Goal: Task Accomplishment & Management: Complete application form

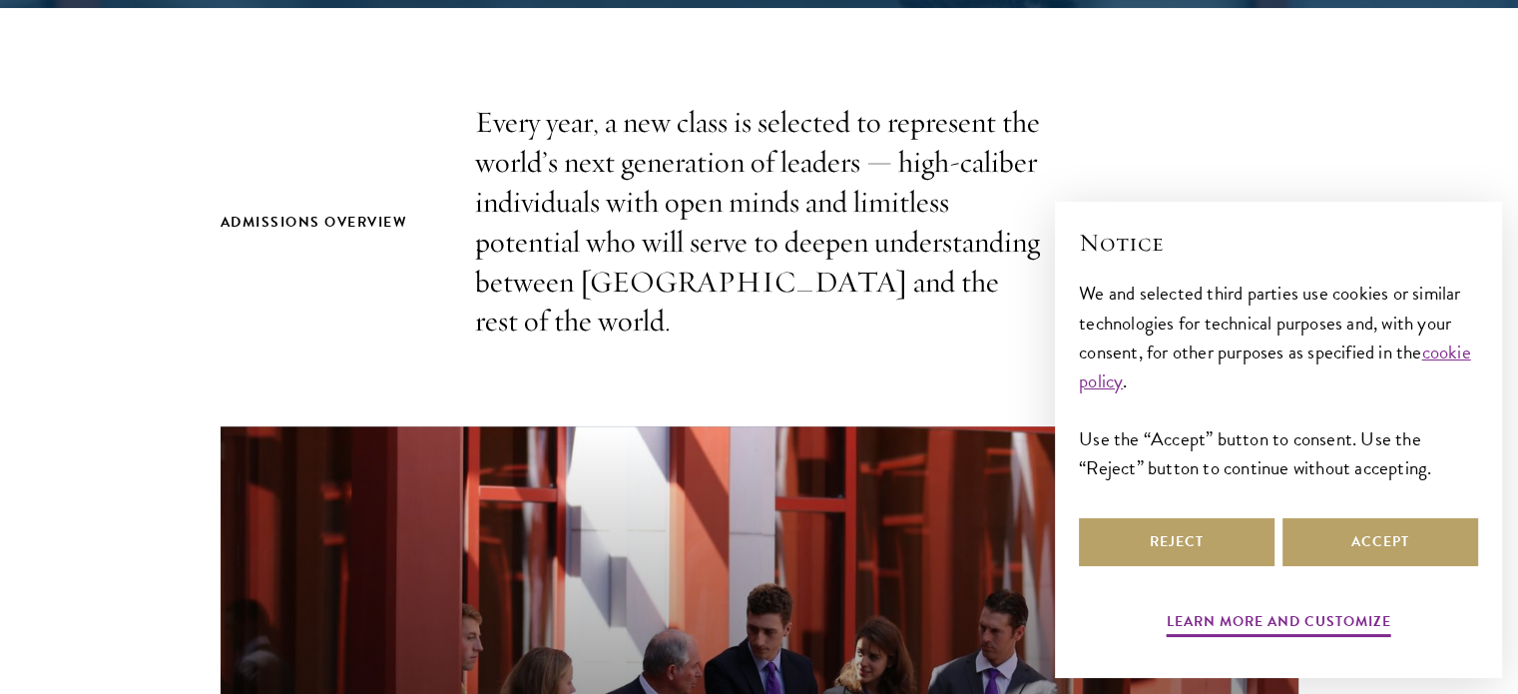
scroll to position [683, 0]
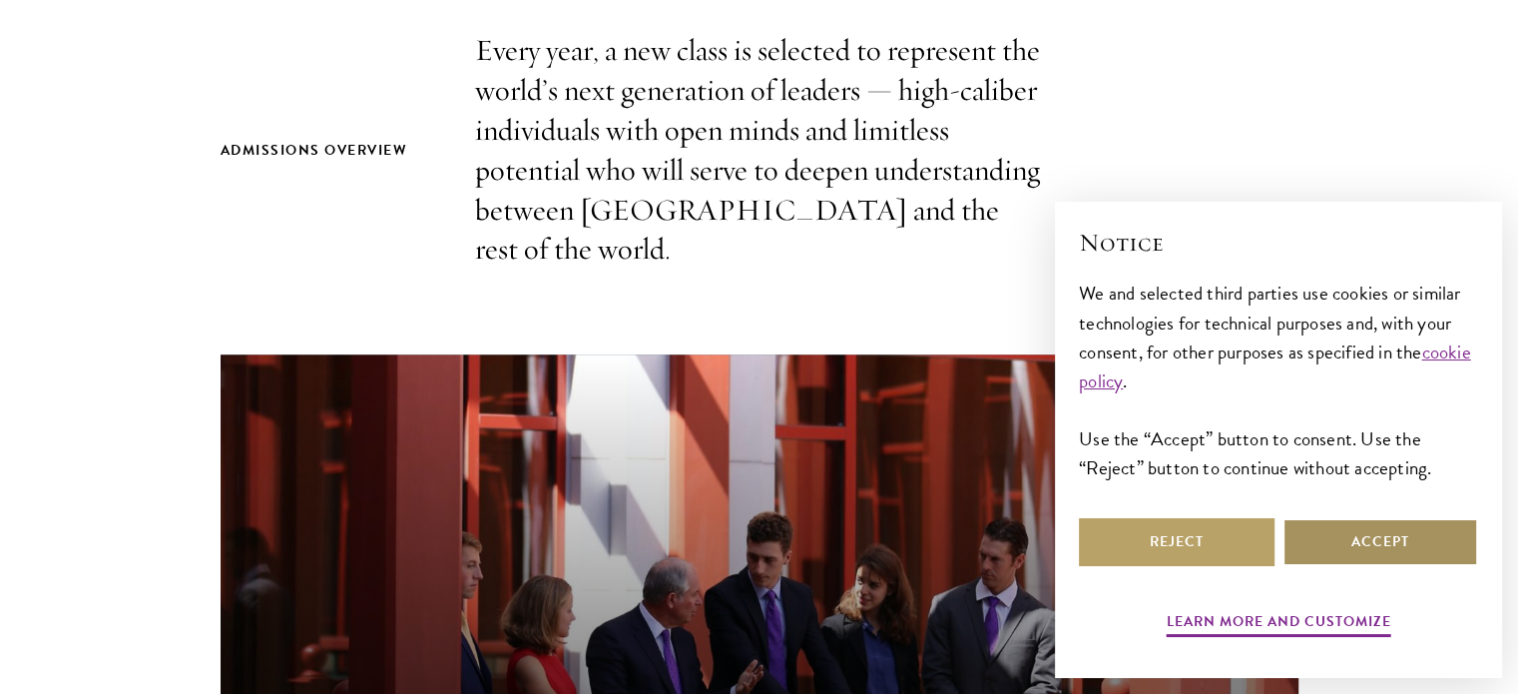
click at [1377, 549] on button "Accept" at bounding box center [1381, 542] width 196 height 48
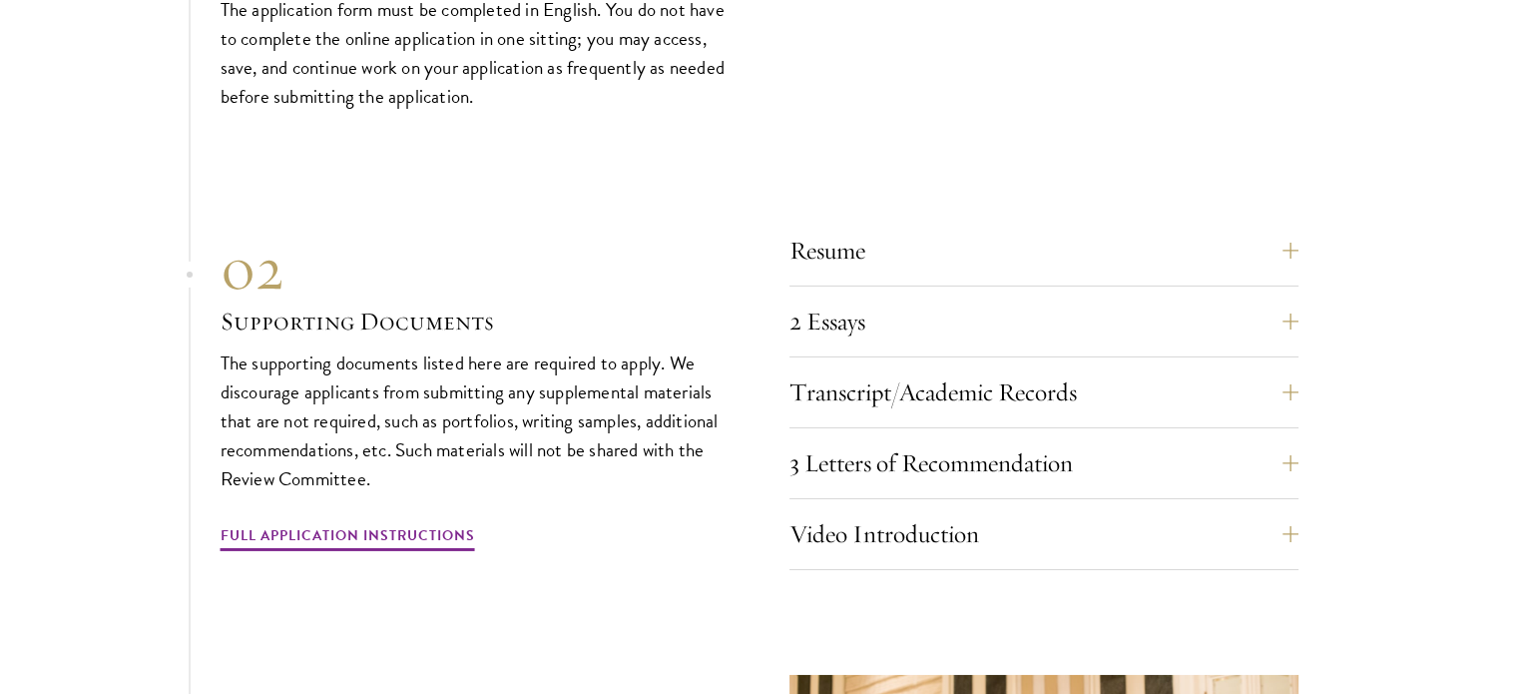
scroll to position [6571, 0]
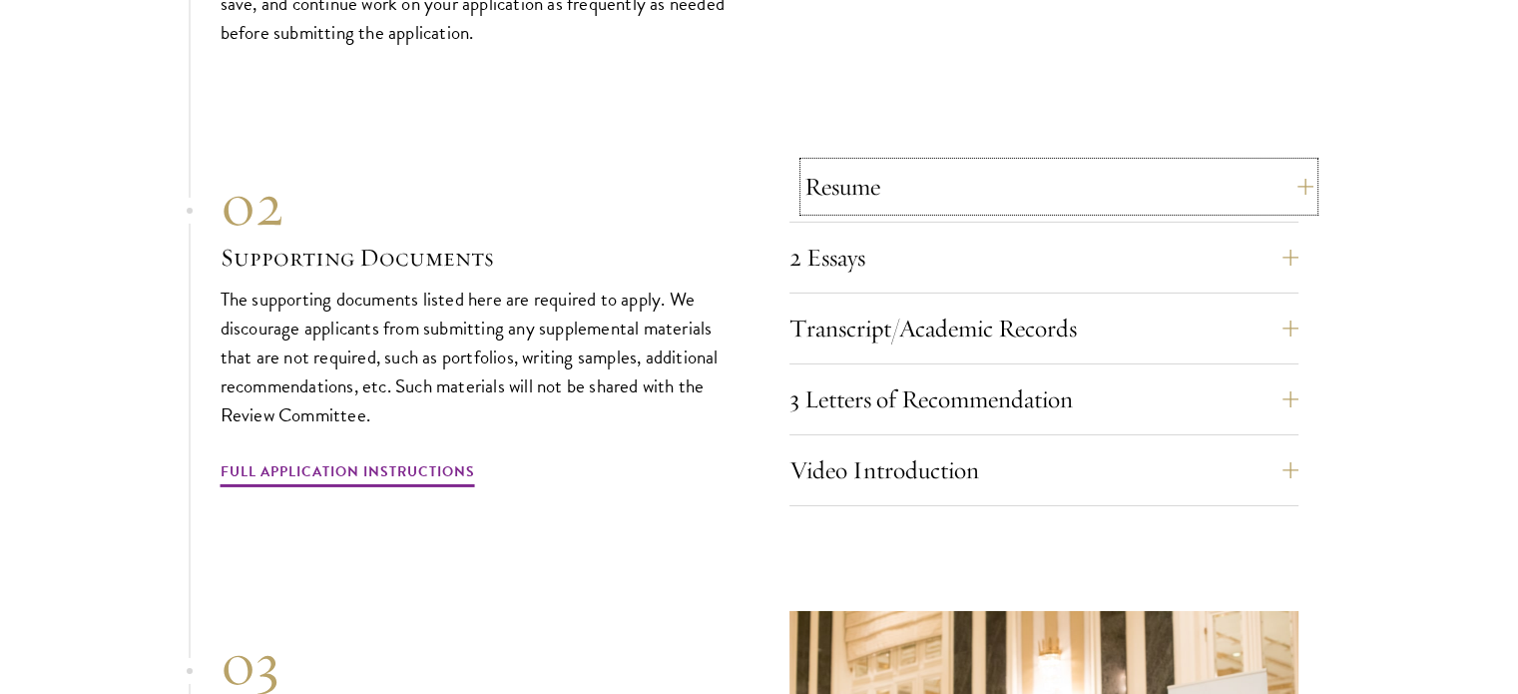
click at [1291, 179] on button "Resume" at bounding box center [1058, 187] width 509 height 48
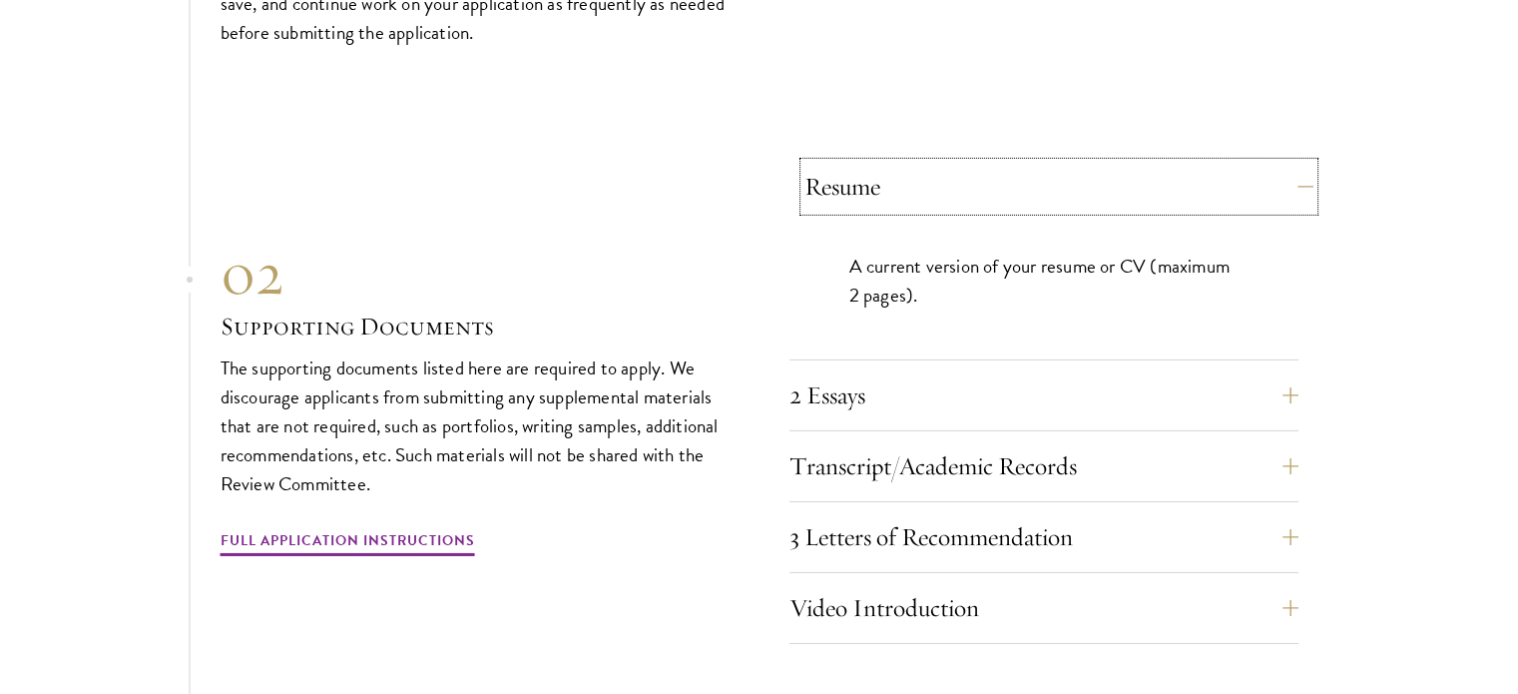
click at [1293, 186] on button "Resume" at bounding box center [1058, 187] width 509 height 48
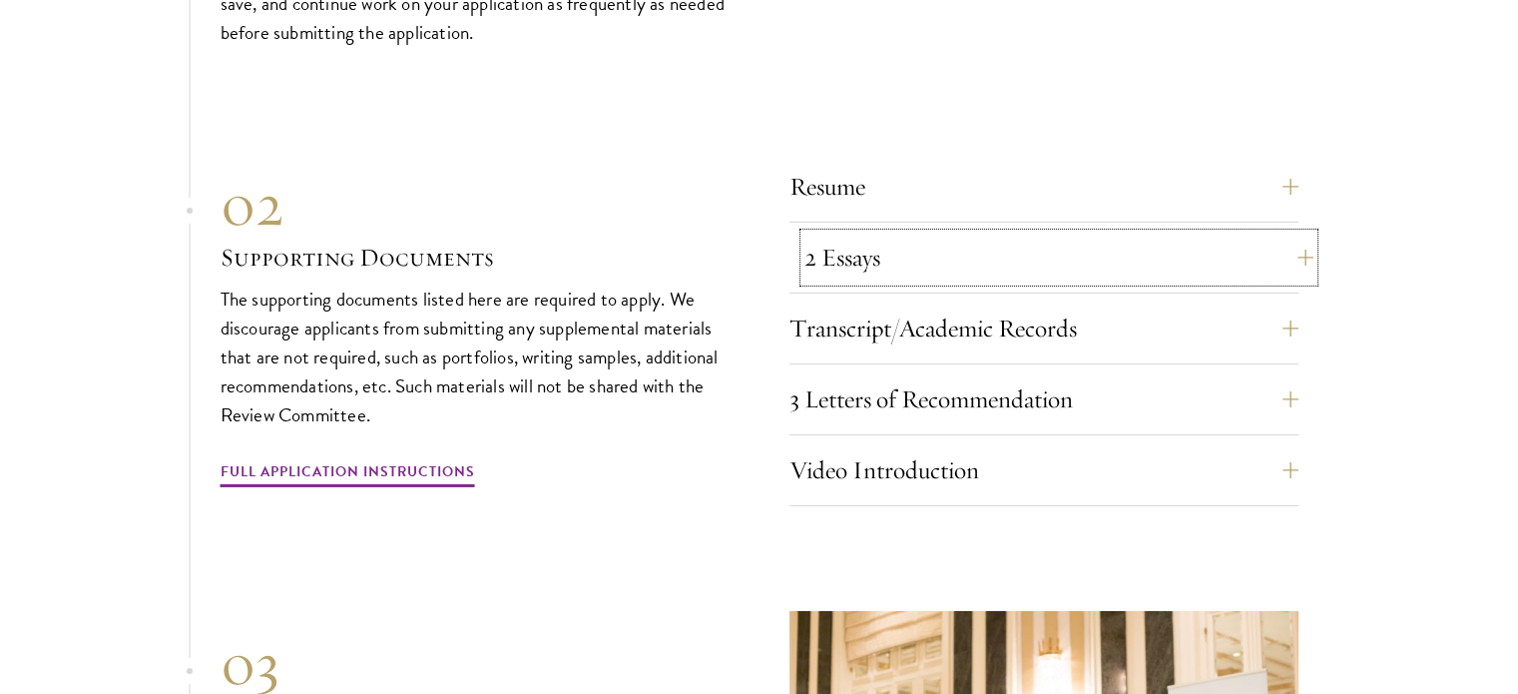
click at [1261, 254] on button "2 Essays" at bounding box center [1058, 258] width 509 height 48
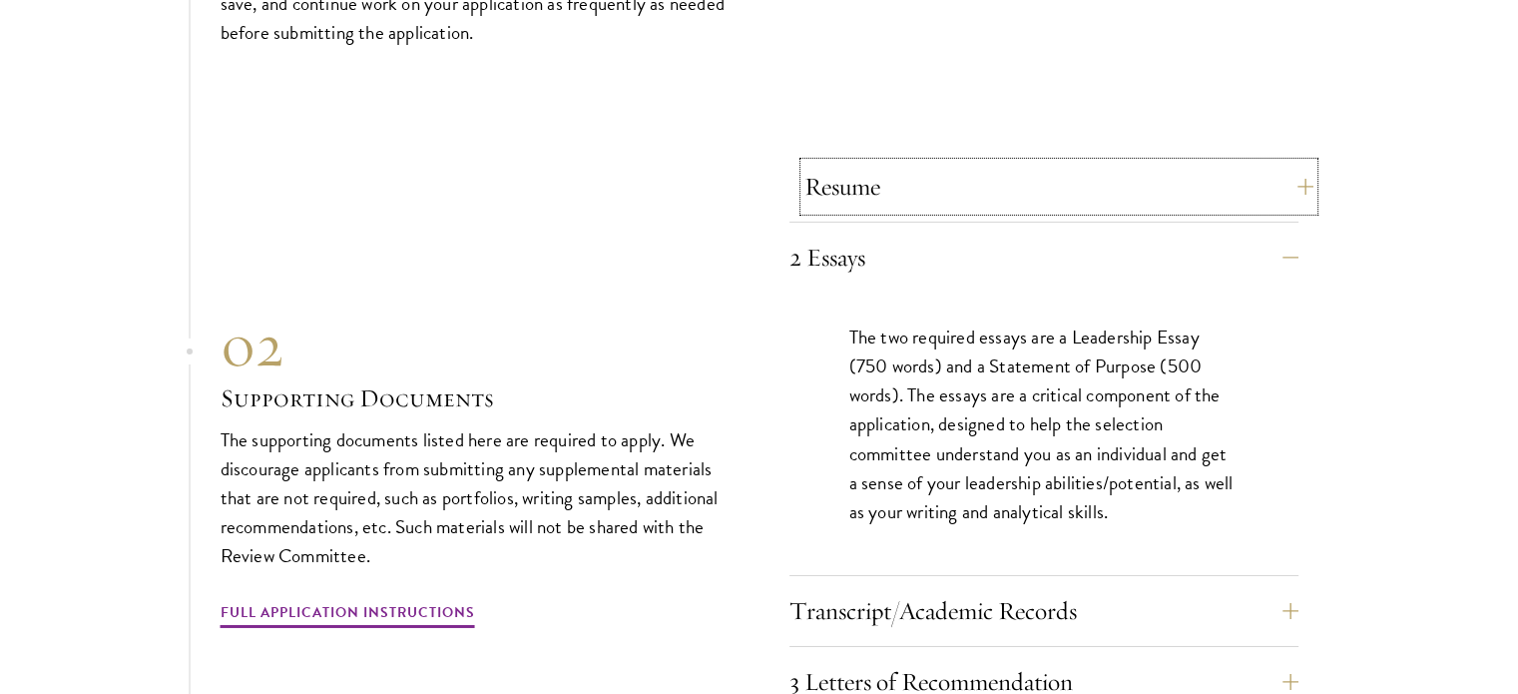
click at [1284, 185] on button "Resume" at bounding box center [1058, 187] width 509 height 48
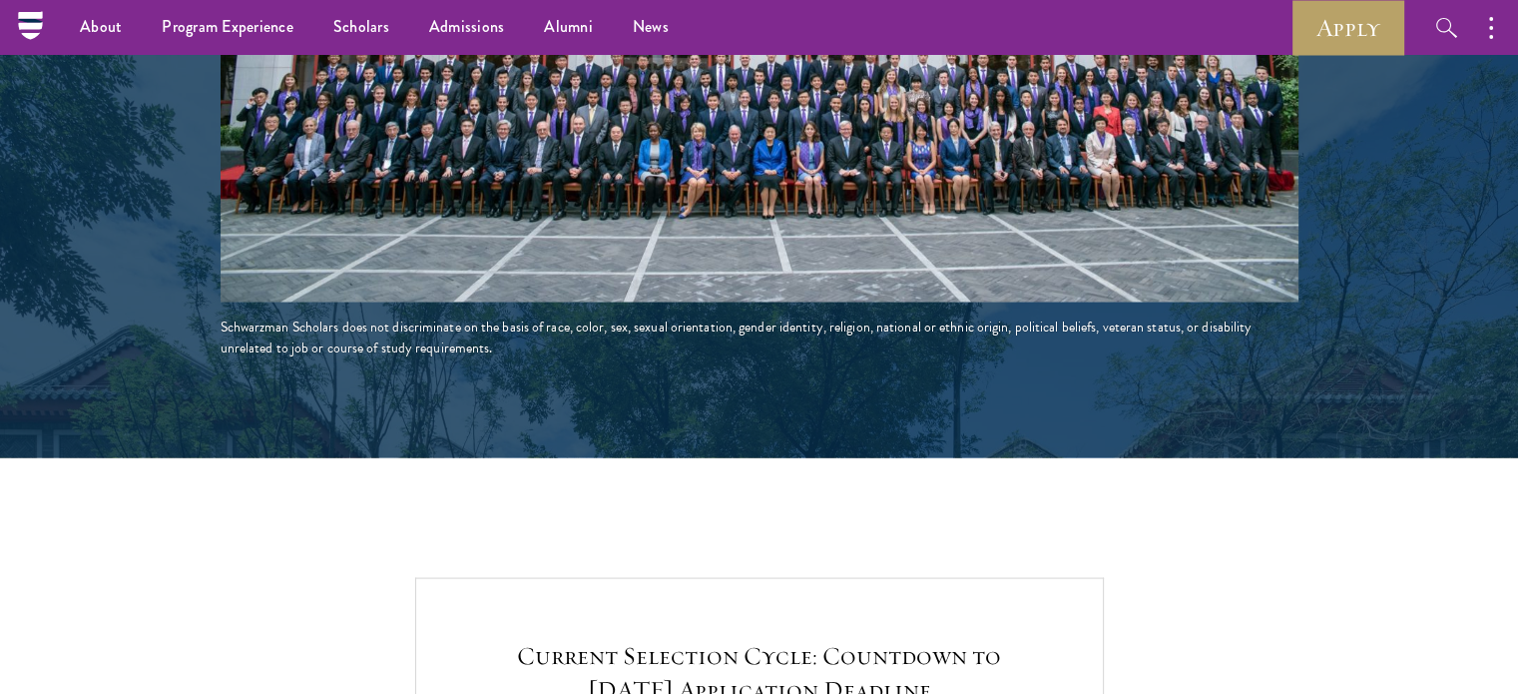
scroll to position [4603, 0]
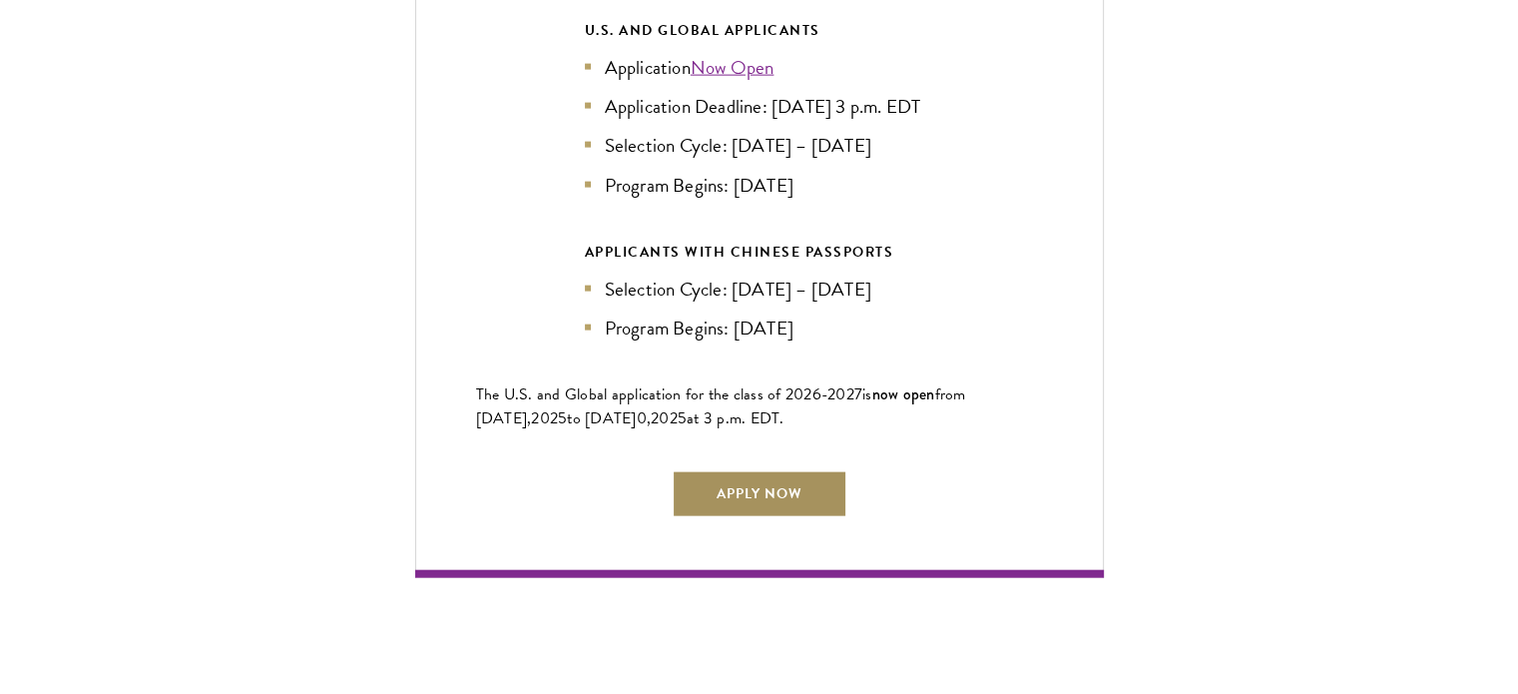
click at [789, 470] on link "Apply Now" at bounding box center [760, 494] width 176 height 48
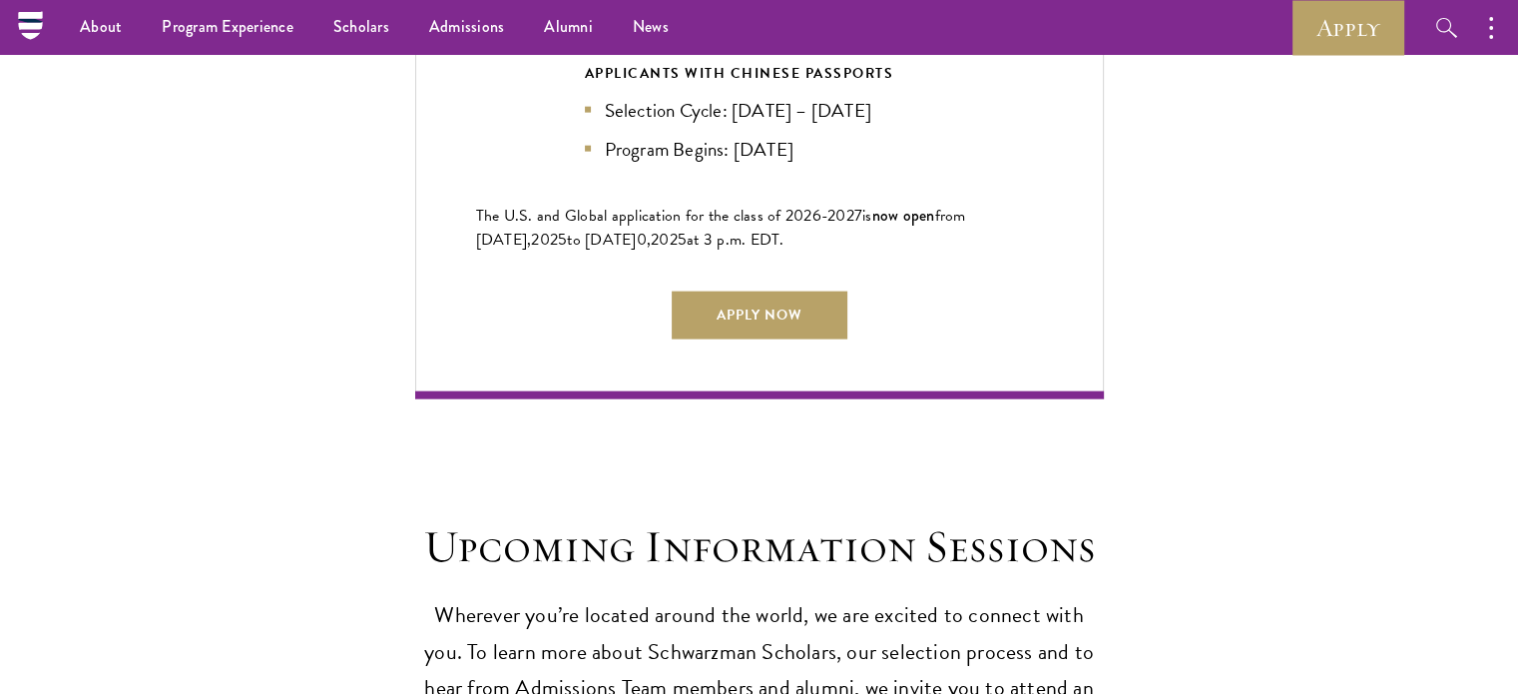
scroll to position [4703, 0]
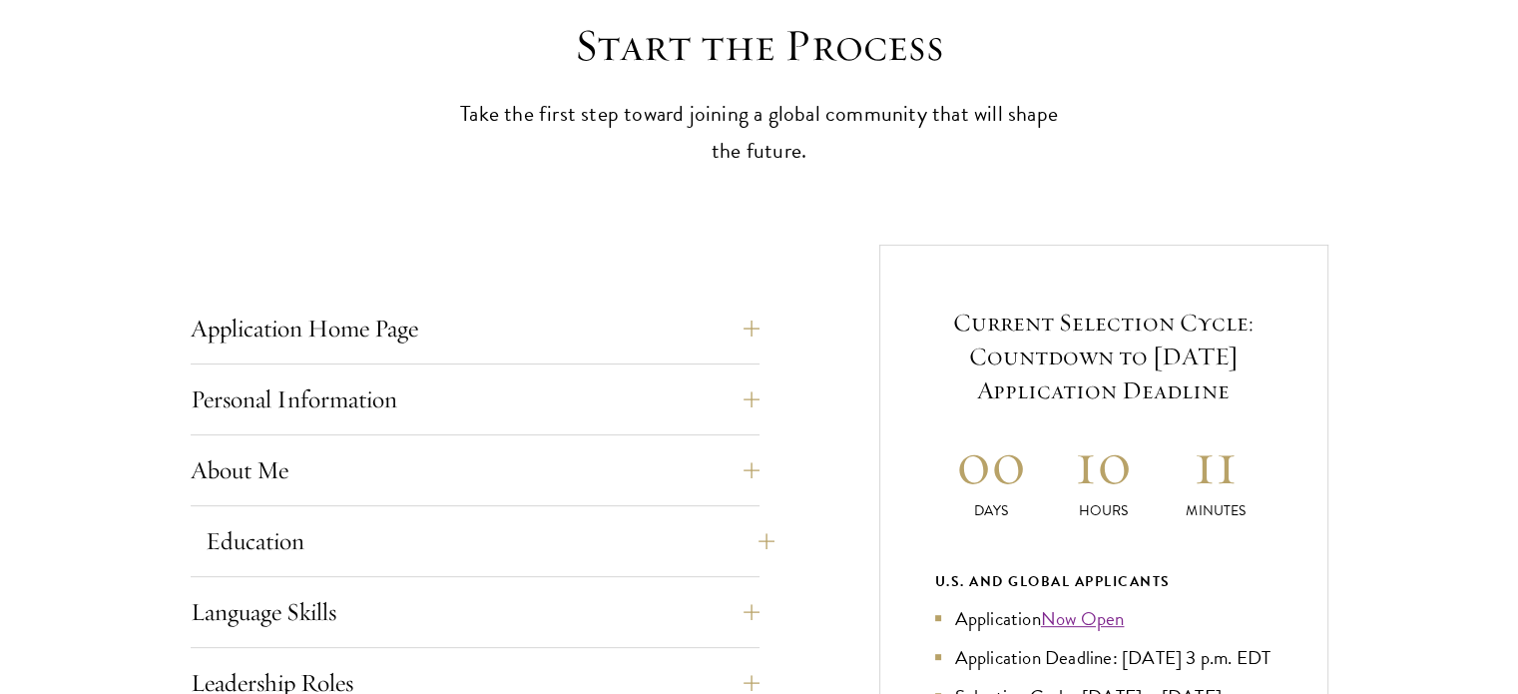
scroll to position [699, 0]
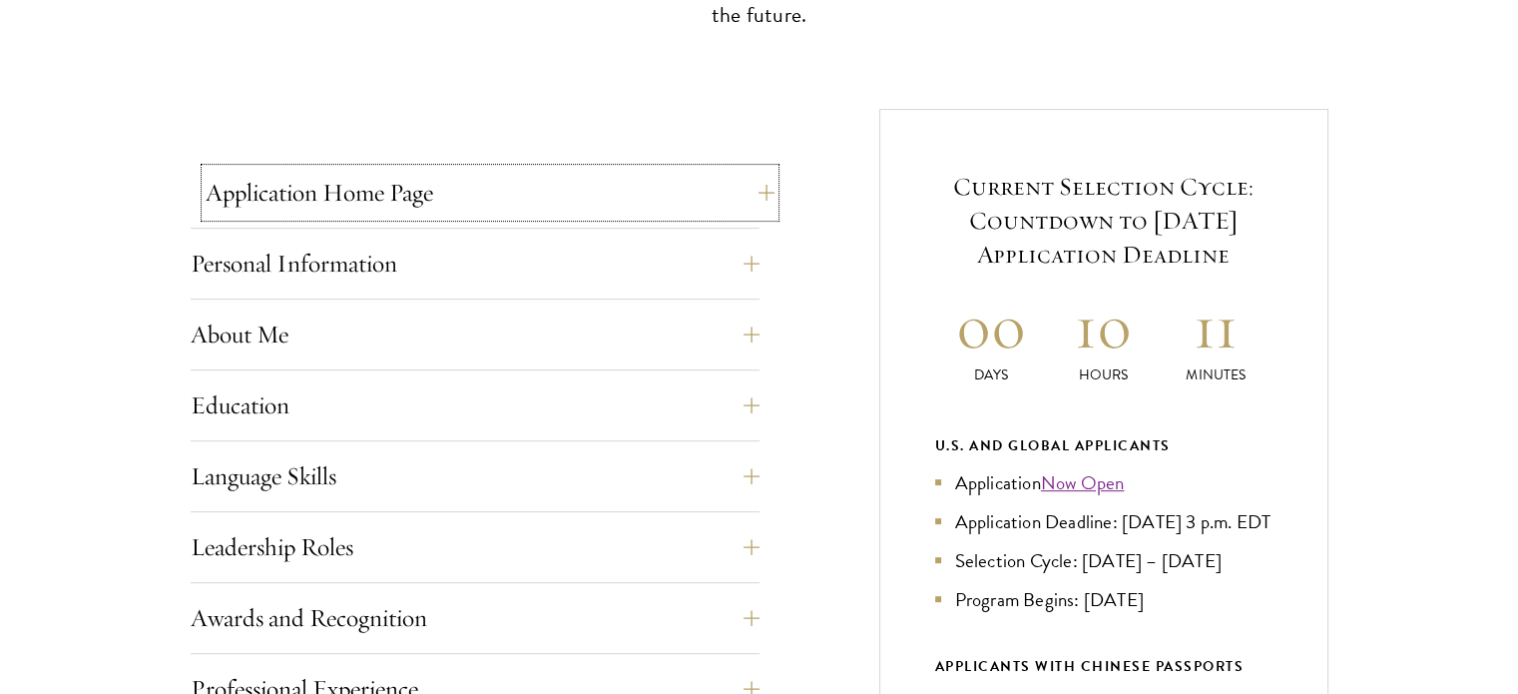
click at [478, 203] on button "Application Home Page" at bounding box center [490, 193] width 569 height 48
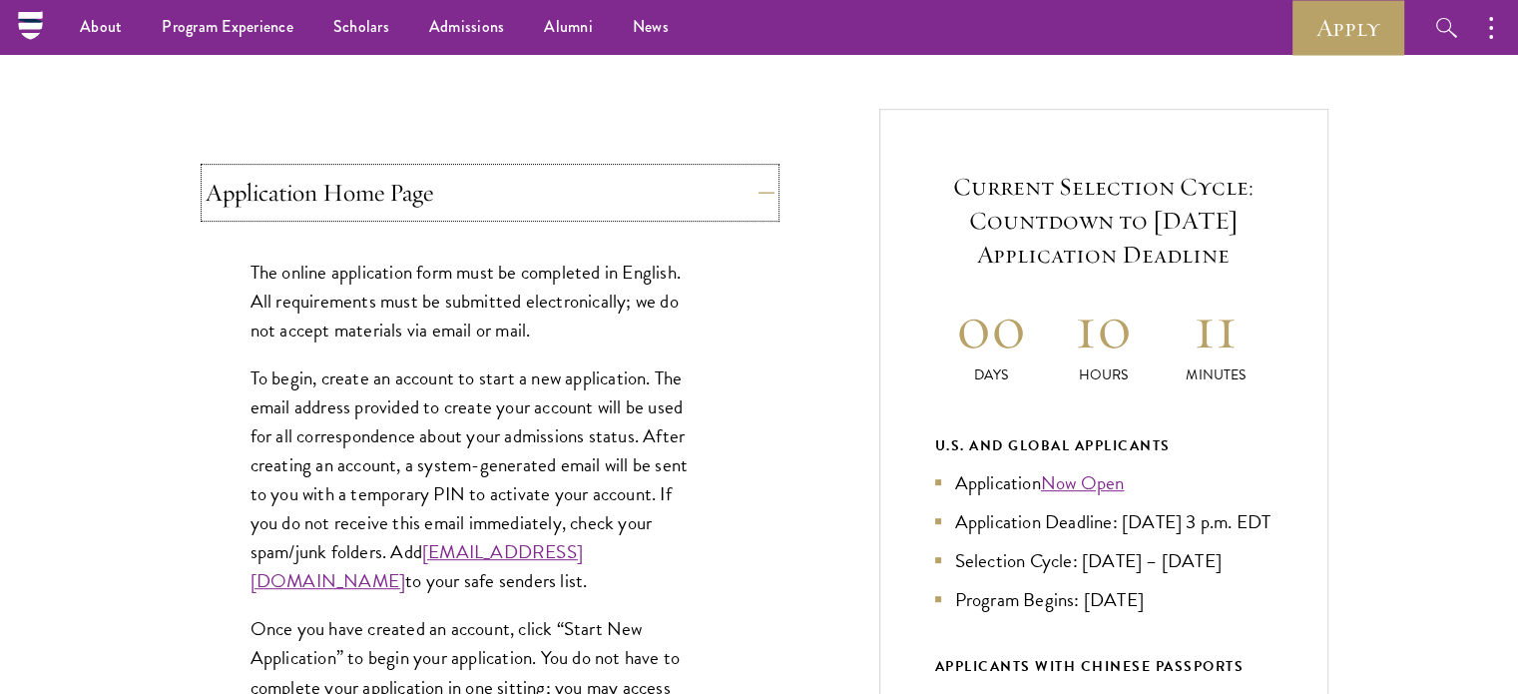
click at [507, 195] on button "Application Home Page" at bounding box center [490, 193] width 569 height 48
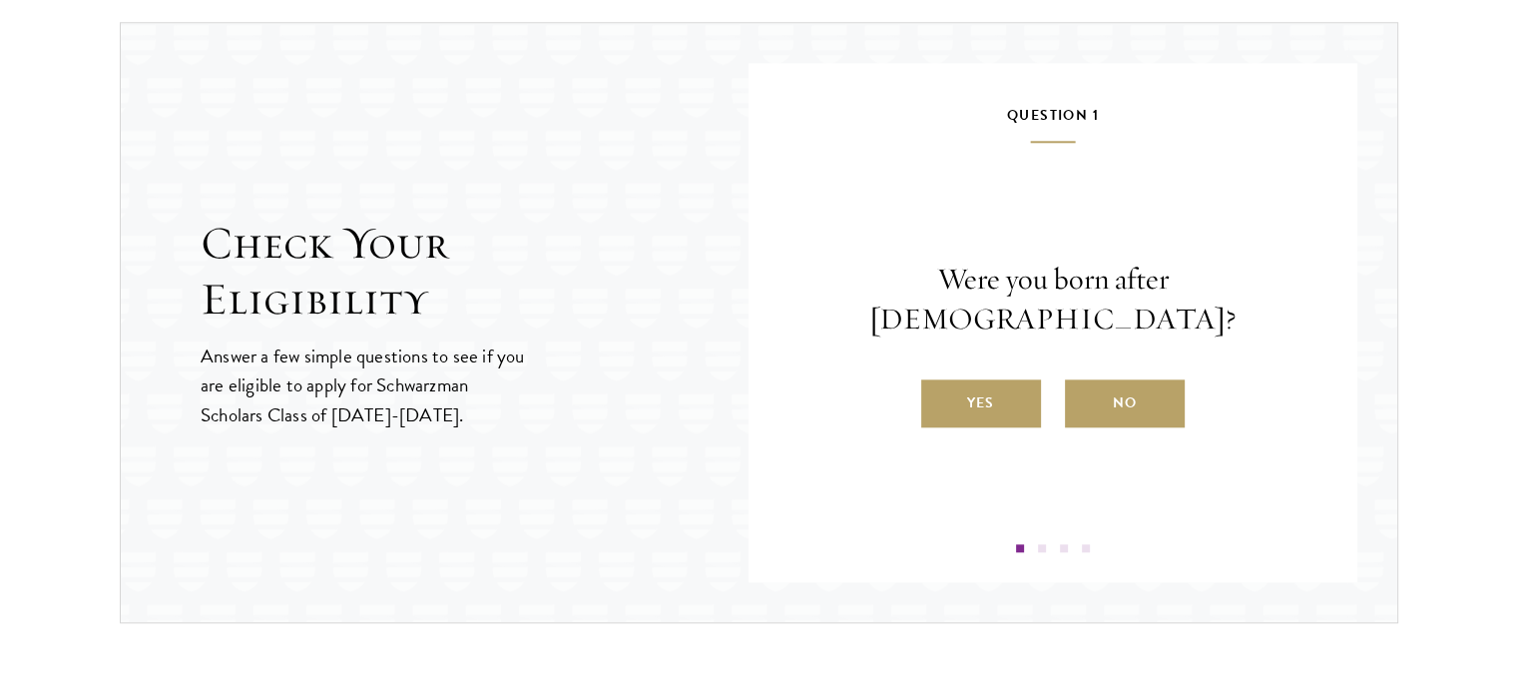
scroll to position [2096, 0]
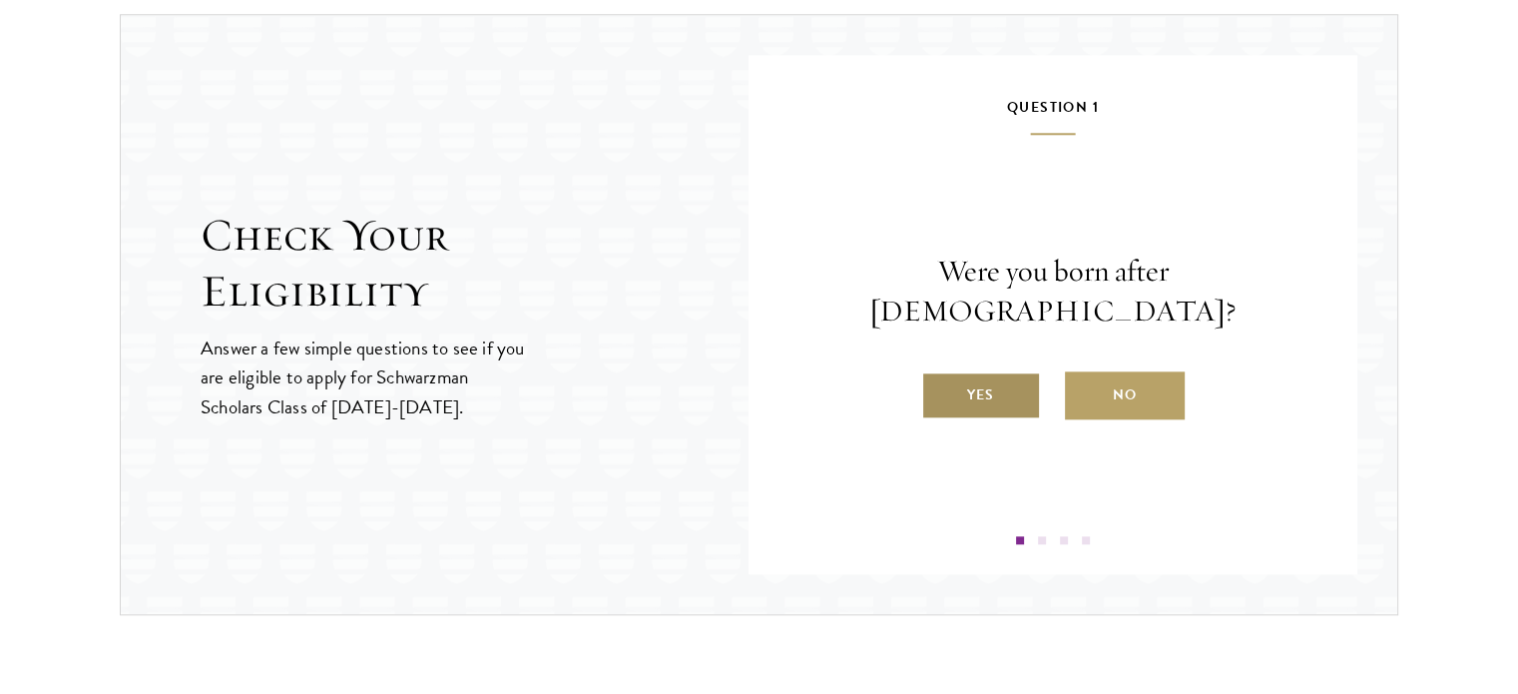
click at [1000, 374] on label "Yes" at bounding box center [981, 395] width 120 height 48
click at [939, 374] on input "Yes" at bounding box center [930, 382] width 18 height 18
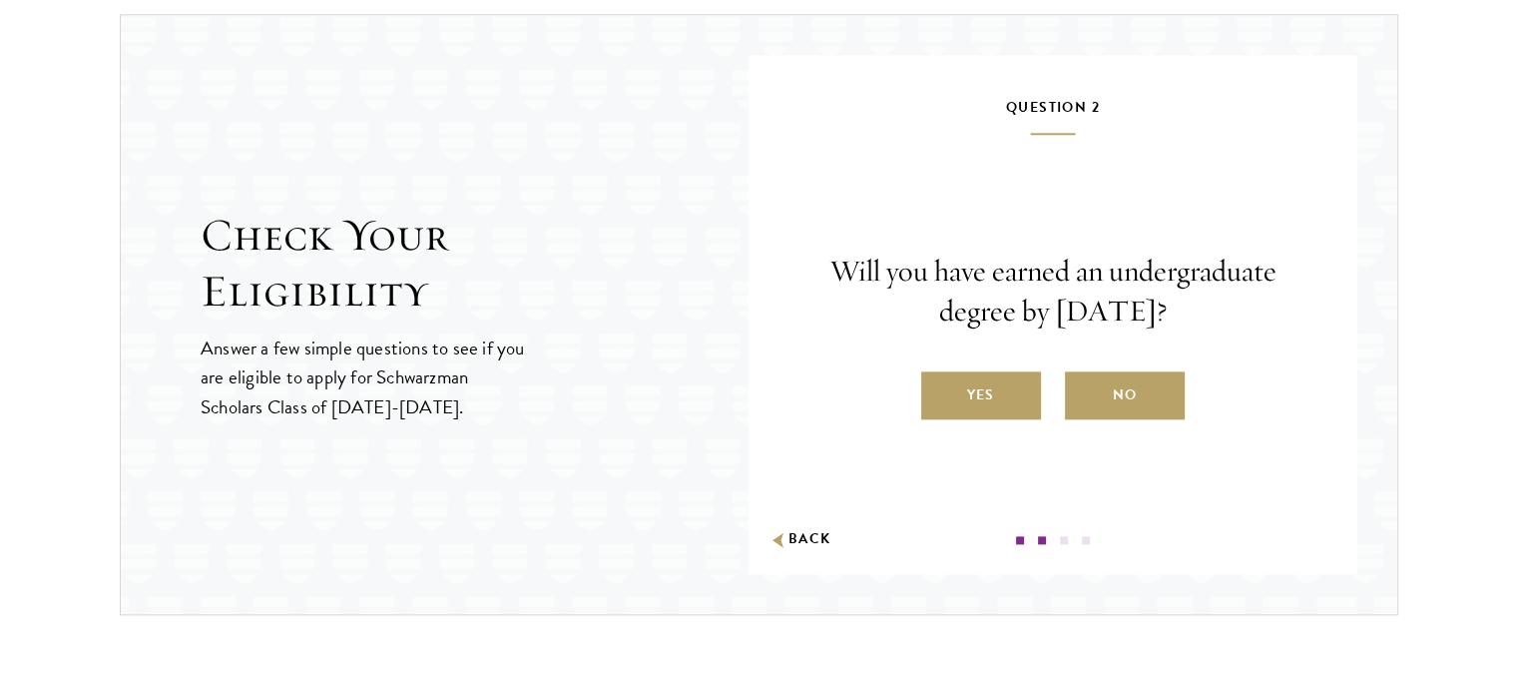
scroll to position [0, 0]
click at [979, 378] on label "Yes" at bounding box center [981, 395] width 120 height 48
click at [939, 378] on input "Yes" at bounding box center [930, 382] width 18 height 18
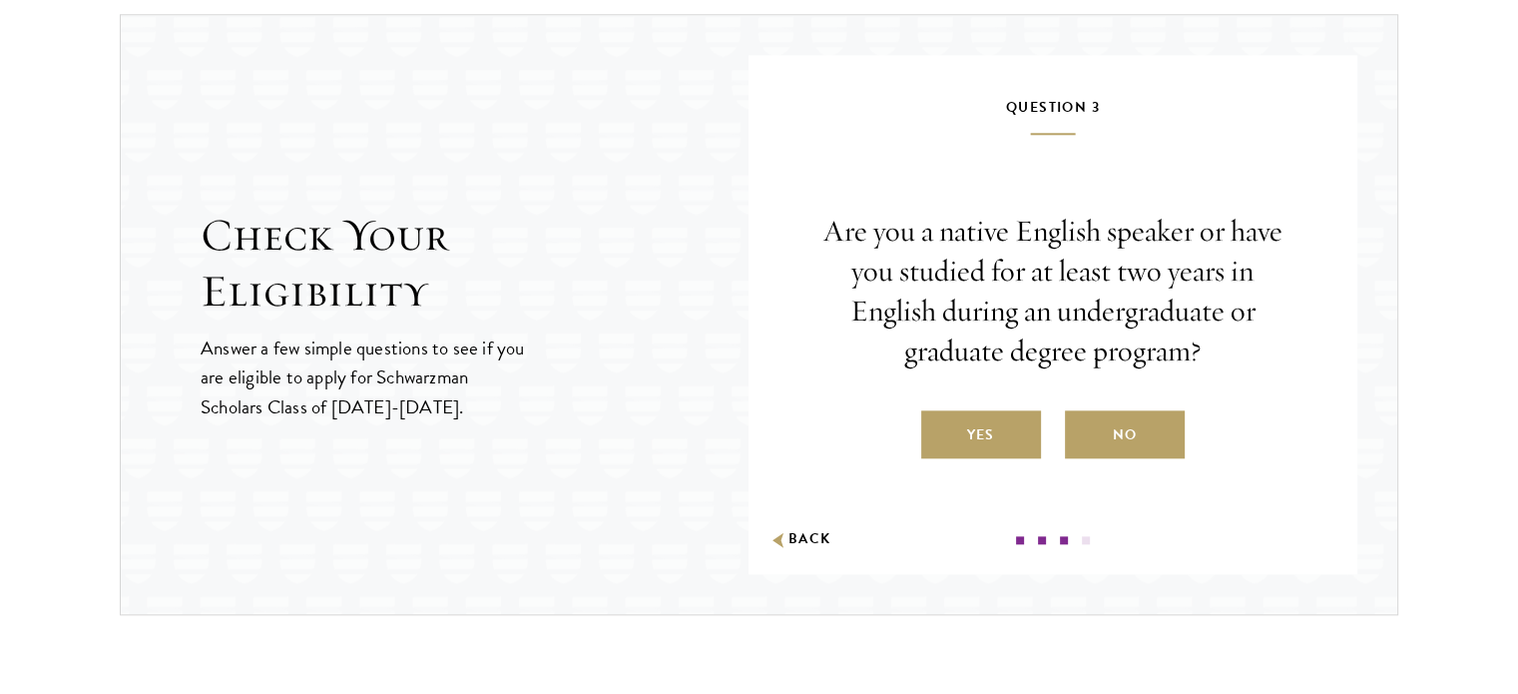
drag, startPoint x: 819, startPoint y: 230, endPoint x: 1315, endPoint y: 370, distance: 515.6
click at [1319, 373] on div "Question 1 Were you born after [DEMOGRAPHIC_DATA]? Yes No Question 2 Will you h…" at bounding box center [1053, 314] width 609 height 519
drag, startPoint x: 1099, startPoint y: 278, endPoint x: 982, endPoint y: 294, distance: 117.9
click at [984, 290] on p "Are you a native English speaker or have you studied for at least two years in …" at bounding box center [1052, 292] width 489 height 160
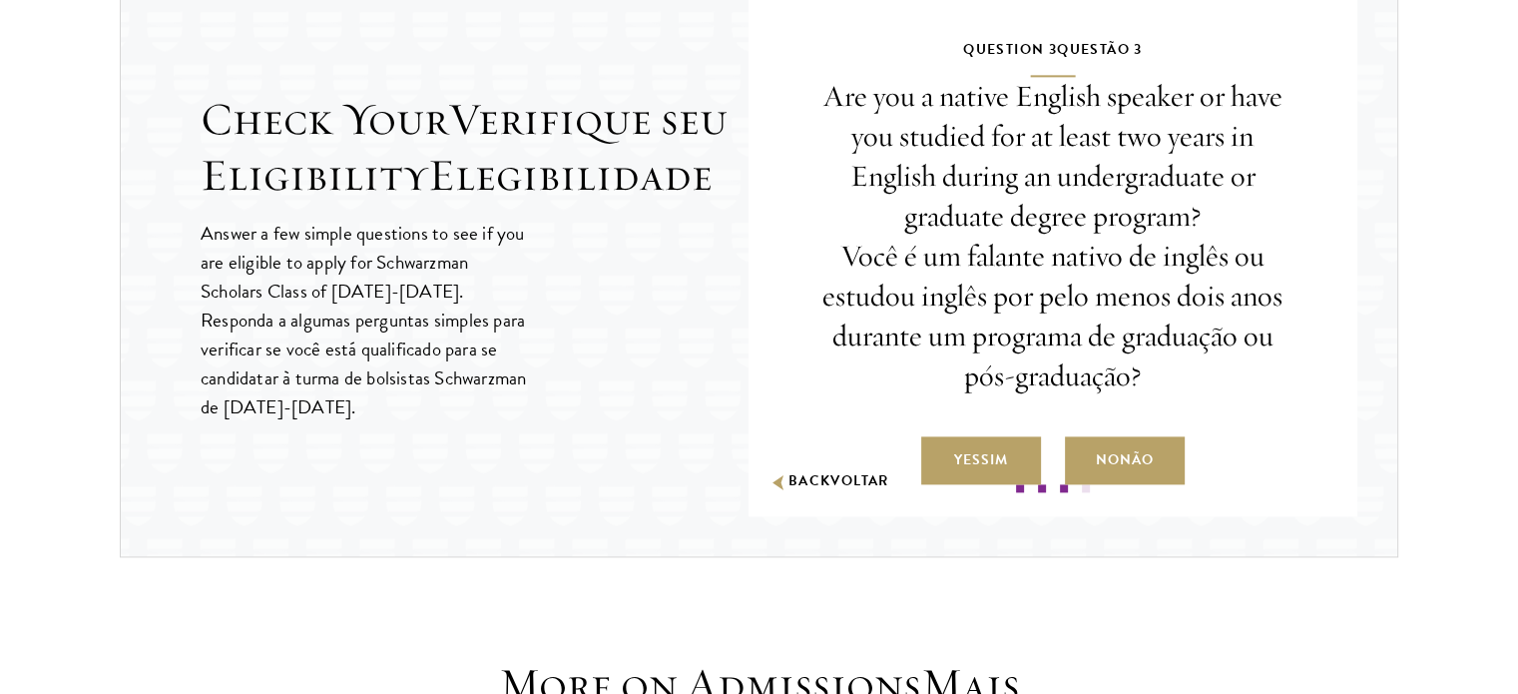
scroll to position [2668, 0]
click at [1127, 290] on p "Are you a native English speaker or have you studied for at least two years in …" at bounding box center [1052, 237] width 489 height 318
click at [957, 321] on span "Você é um falante nativo de inglês ou estudou inglês por pelo menos dois anos d…" at bounding box center [1052, 317] width 460 height 158
click at [1132, 471] on span "Não" at bounding box center [1137, 460] width 34 height 21
click at [1083, 457] on input "No Não" at bounding box center [1074, 448] width 18 height 18
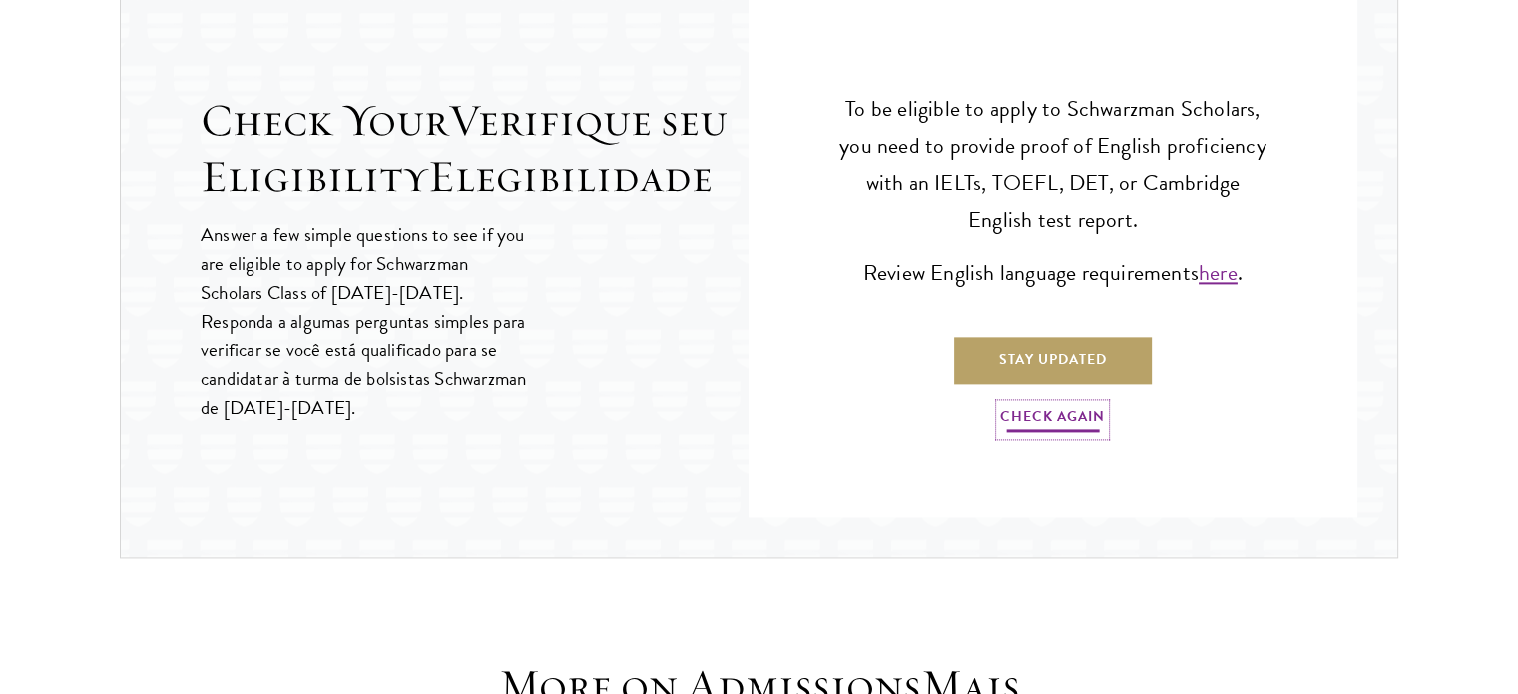
click at [1080, 435] on link "Check Again" at bounding box center [1052, 419] width 105 height 31
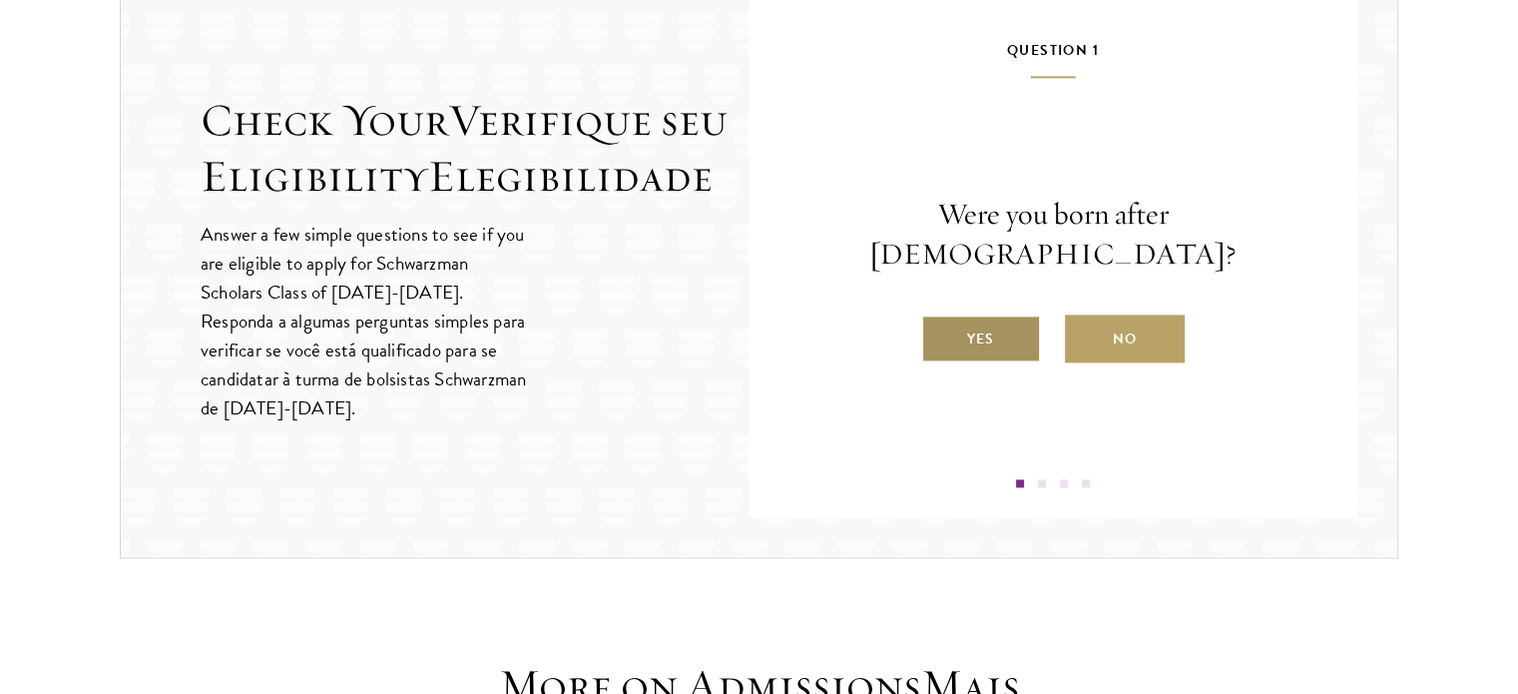
click at [997, 358] on label "Yes" at bounding box center [981, 338] width 120 height 48
click at [939, 335] on input "Yes" at bounding box center [930, 326] width 18 height 18
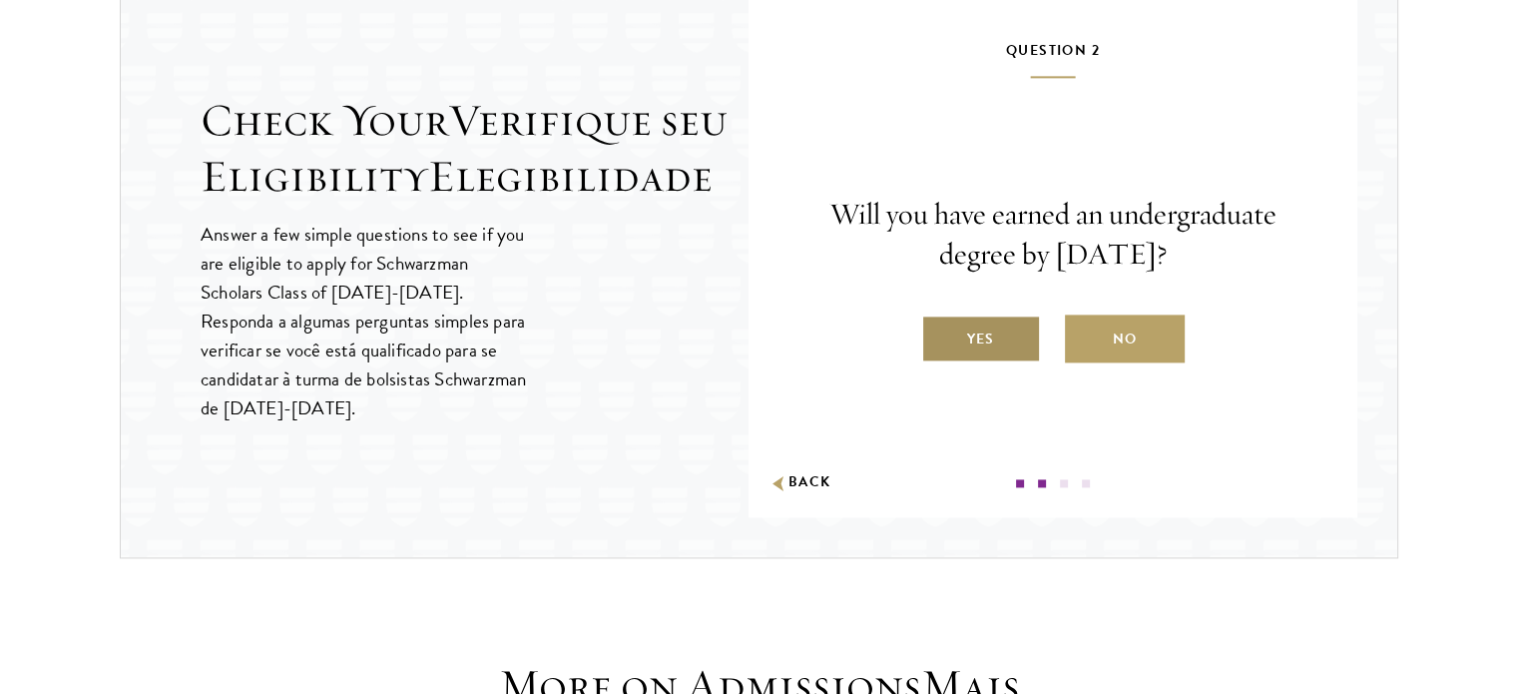
click at [994, 362] on label "Yes" at bounding box center [981, 338] width 120 height 48
click at [939, 335] on input "Yes" at bounding box center [930, 326] width 18 height 18
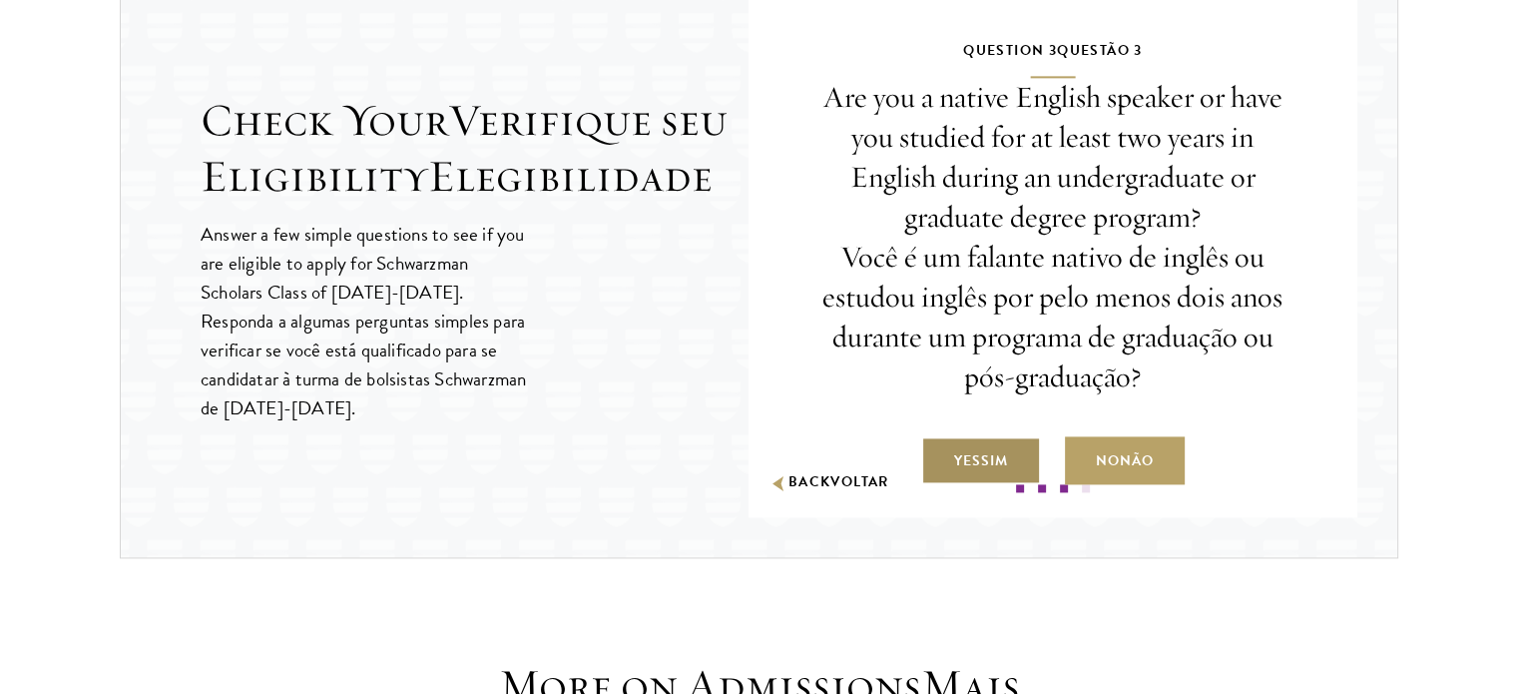
click at [966, 484] on label "Yes Sim" at bounding box center [981, 460] width 120 height 48
click at [939, 457] on input "Yes Sim" at bounding box center [930, 448] width 18 height 18
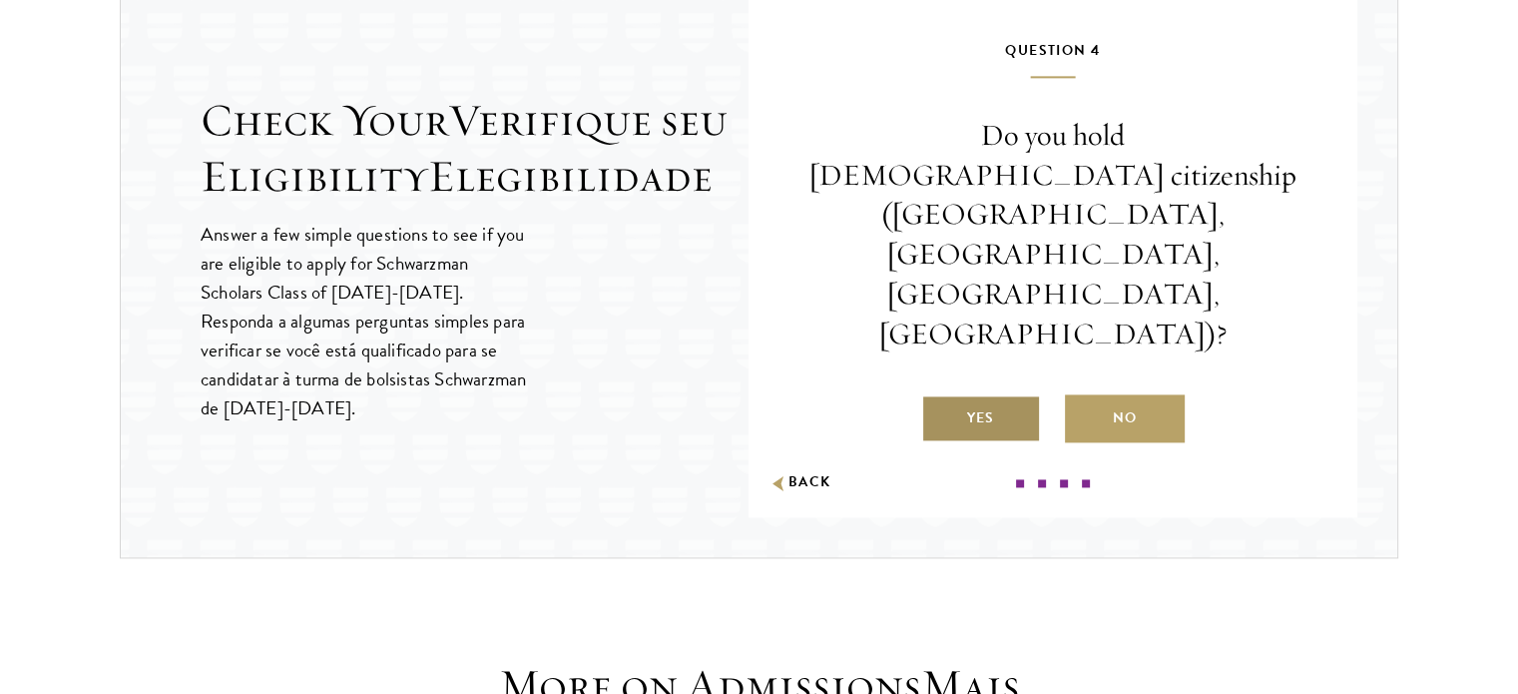
click at [987, 395] on label "Yes" at bounding box center [981, 418] width 120 height 48
click at [939, 397] on input "Yes" at bounding box center [930, 406] width 18 height 18
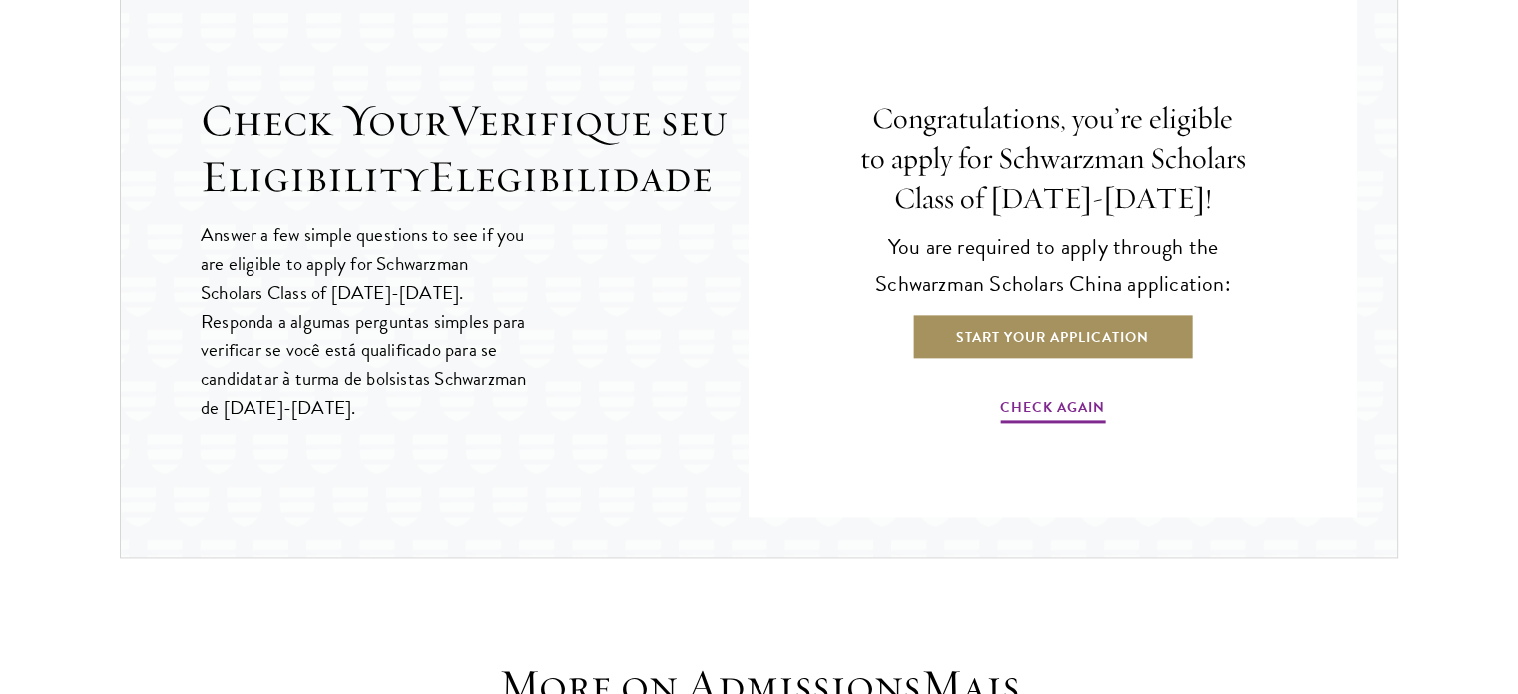
click at [1047, 360] on link "Start Your Application" at bounding box center [1052, 336] width 282 height 48
